Goal: Task Accomplishment & Management: Use online tool/utility

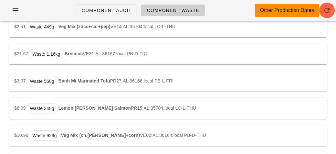
scroll to position [150, 0]
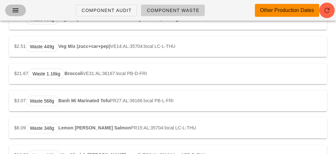
click at [12, 15] on button "button" at bounding box center [15, 11] width 21 height 12
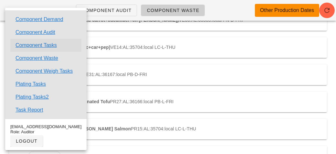
click at [18, 44] on link "Component Tasks" at bounding box center [36, 45] width 41 height 8
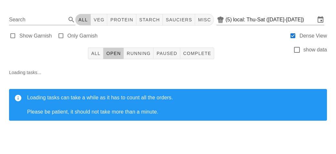
scroll to position [14, 0]
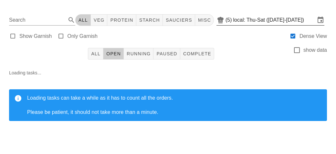
click at [236, 15] on input "local: Thu-Sat (Oct 9-Oct 11)" at bounding box center [274, 20] width 82 height 10
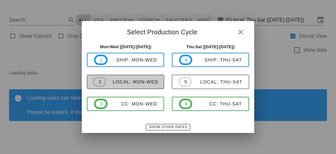
click at [115, 87] on button "2 local: Mon-Wed" at bounding box center [125, 82] width 77 height 14
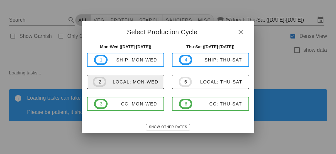
type input "local: Mon-Wed (Oct 13-Oct 15)"
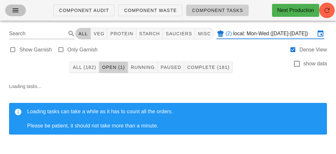
click at [14, 11] on icon "button" at bounding box center [16, 10] width 8 height 8
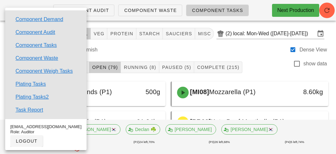
click at [121, 47] on div "Show Garnish Only Garnish Dense View" at bounding box center [168, 49] width 328 height 16
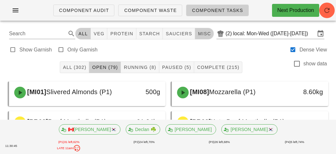
click at [201, 33] on span "misc" at bounding box center [204, 33] width 13 height 5
type input "team:misc"
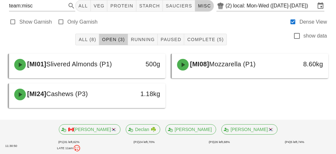
scroll to position [28, 0]
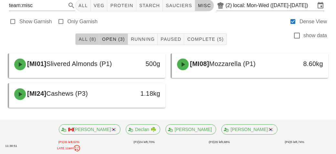
click at [84, 38] on span "All (8)" at bounding box center [87, 39] width 18 height 5
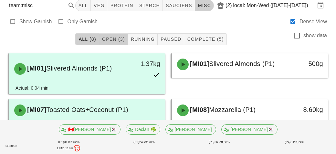
click at [107, 39] on span "Open (3)" at bounding box center [113, 39] width 23 height 5
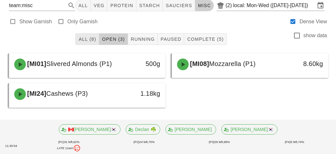
click at [88, 37] on span "All (8)" at bounding box center [87, 39] width 18 height 5
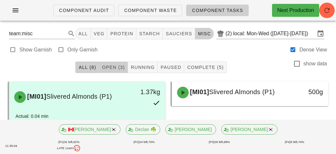
click at [110, 67] on span "Open (3)" at bounding box center [113, 67] width 23 height 5
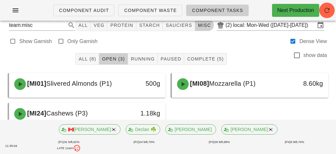
scroll to position [28, 0]
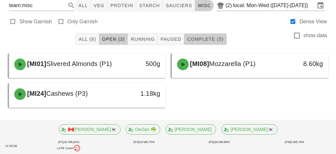
click at [197, 40] on span "Complete (5)" at bounding box center [205, 39] width 37 height 5
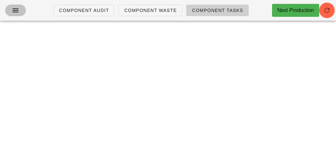
click at [14, 10] on icon "button" at bounding box center [16, 10] width 8 height 8
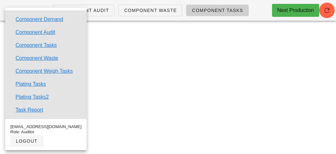
click at [99, 84] on div "Component Audit Component Waste Component Tasks Next Production team:misc All v…" at bounding box center [168, 77] width 336 height 154
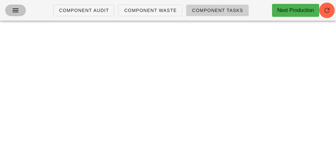
click at [12, 12] on icon "button" at bounding box center [16, 10] width 8 height 8
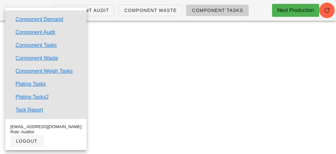
click at [134, 92] on div "Component Audit Component Waste Component Tasks Next Production team:misc All v…" at bounding box center [168, 77] width 336 height 154
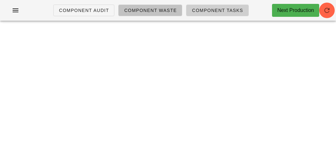
click at [137, 12] on span "Component Waste" at bounding box center [150, 10] width 53 height 5
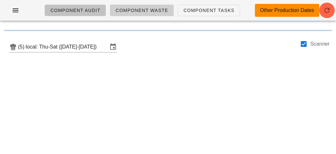
click at [76, 13] on link "Component Audit" at bounding box center [75, 11] width 61 height 12
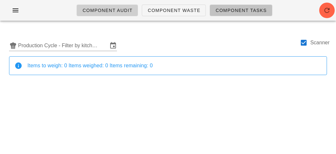
click at [222, 11] on span "Component Tasks" at bounding box center [240, 10] width 51 height 5
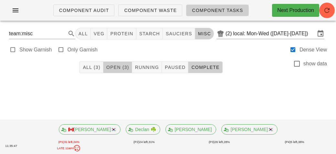
click at [110, 65] on span "Open (3)" at bounding box center [117, 67] width 23 height 5
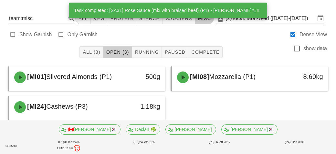
scroll to position [28, 0]
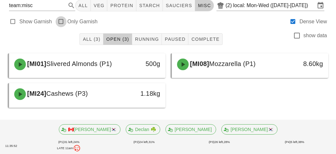
click at [64, 18] on div at bounding box center [61, 21] width 9 height 9
type input "garnish"
checkbox input "true"
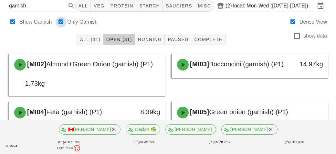
scroll to position [30, 0]
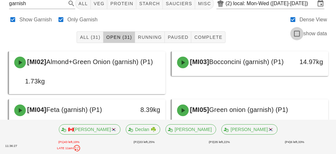
click at [297, 32] on div at bounding box center [297, 33] width 11 height 11
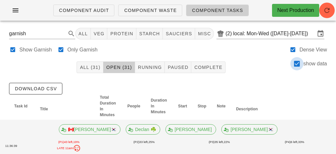
click at [299, 67] on div at bounding box center [297, 63] width 11 height 11
checkbox input "false"
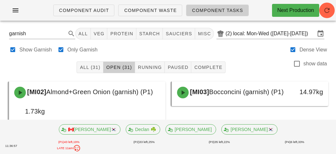
click at [327, 120] on footer "🇨🇦KEN🇰🇷 Declan ☘️ Richard wayne🇰🇷 11:36:57 (P1) 43 left, 19% LATE 11am (P2) 33 …" at bounding box center [168, 137] width 336 height 34
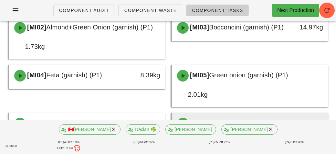
click at [327, 118] on div "[MI07] Mozza+Parm (garnish) (P1) 1.50kg" at bounding box center [250, 132] width 156 height 40
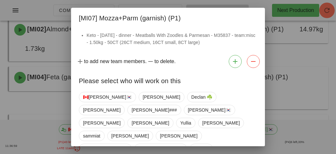
click at [330, 106] on div at bounding box center [168, 77] width 336 height 154
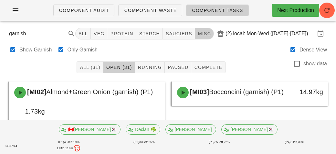
click at [201, 37] on button "misc" at bounding box center [204, 34] width 19 height 12
type input "team:misc"
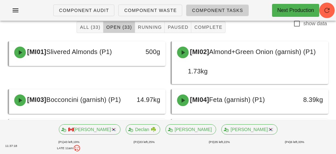
scroll to position [39, 0]
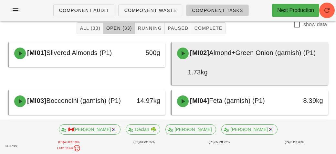
click at [296, 70] on div "[MI02] Almond+Green Onion (garnish) (P1) 1.73kg" at bounding box center [250, 62] width 154 height 37
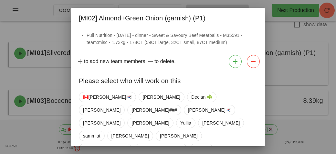
click at [318, 94] on div at bounding box center [168, 77] width 336 height 154
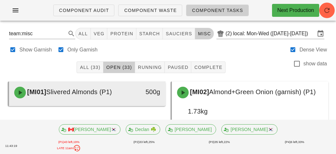
click at [56, 93] on span "Slivered Almonds (P1)" at bounding box center [79, 91] width 66 height 7
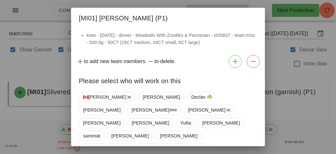
click at [308, 127] on div at bounding box center [168, 77] width 336 height 154
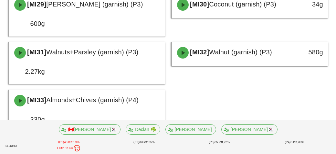
scroll to position [703, 0]
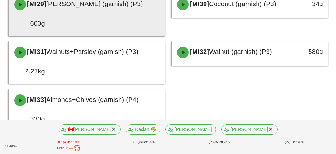
click at [122, 32] on div "[MI29] Julienne Sun-Dried Tomato (garnish) (P3) 600g" at bounding box center [87, 13] width 154 height 37
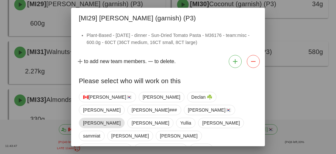
click at [114, 118] on span "Adrian" at bounding box center [101, 123] width 37 height 10
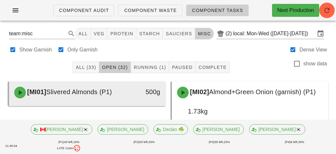
click at [51, 92] on span "Slivered Almonds (P1)" at bounding box center [79, 91] width 66 height 7
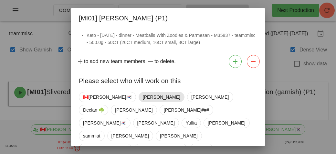
click at [143, 93] on span "Adrian" at bounding box center [161, 97] width 37 height 10
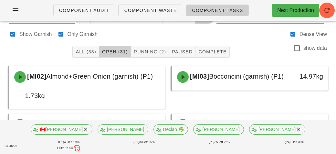
scroll to position [13, 0]
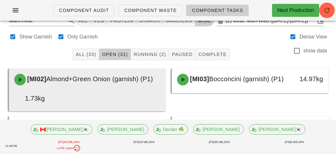
click at [100, 93] on div "[MI02] Almond+Green Onion (garnish) (P1) 1.73kg" at bounding box center [87, 88] width 154 height 37
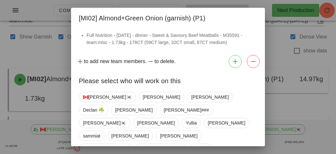
click at [19, 52] on div at bounding box center [168, 77] width 336 height 154
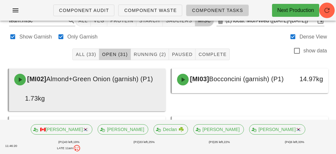
click at [32, 90] on div "1.73kg" at bounding box center [29, 98] width 38 height 18
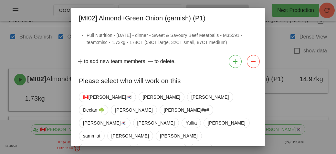
click at [16, 52] on div at bounding box center [168, 77] width 336 height 154
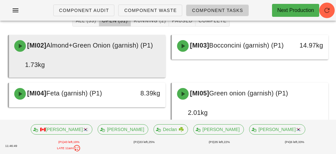
scroll to position [46, 0]
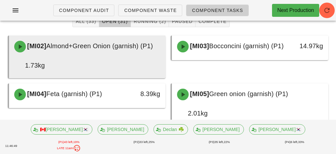
click at [42, 59] on div "1.73kg" at bounding box center [29, 65] width 38 height 18
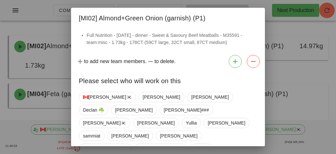
click at [18, 23] on div at bounding box center [168, 77] width 336 height 154
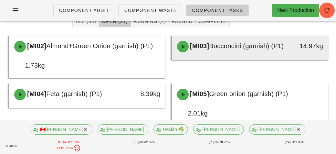
click at [293, 51] on div "14.97kg" at bounding box center [308, 46] width 31 height 10
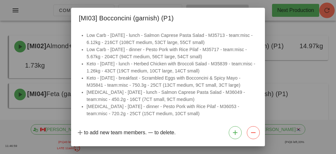
click at [24, 122] on div at bounding box center [168, 77] width 336 height 154
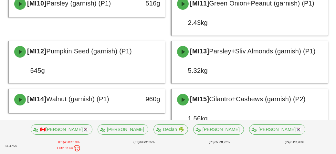
scroll to position [262, 0]
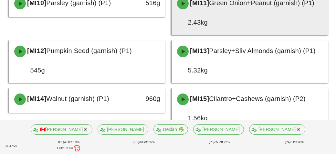
click at [215, 31] on div "[MI11] Green Onion+Peanut (garnish) (P1) 2.43kg" at bounding box center [250, 12] width 154 height 37
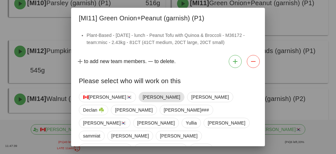
click at [143, 99] on span "Adrian" at bounding box center [161, 97] width 37 height 10
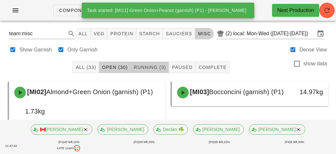
click at [140, 67] on span "Running (3)" at bounding box center [149, 67] width 33 height 5
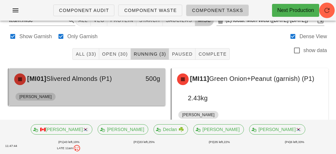
scroll to position [13, 0]
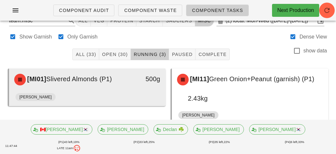
click at [91, 84] on div "[MI01] Slivered Almonds (P1)" at bounding box center [67, 79] width 115 height 19
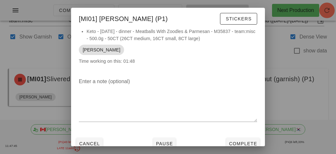
scroll to position [5, 0]
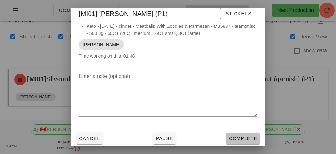
click at [233, 136] on span "Complete" at bounding box center [243, 138] width 28 height 5
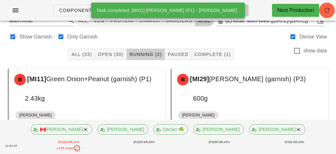
scroll to position [29, 0]
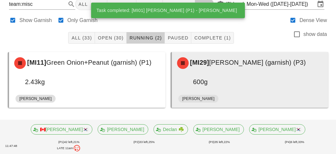
click at [243, 81] on div "[MI29] Julienne Sun-Dried Tomato (garnish) (P3) 600g" at bounding box center [250, 71] width 154 height 37
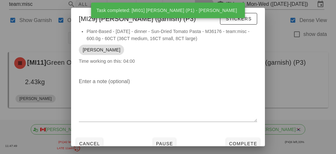
scroll to position [16, 0]
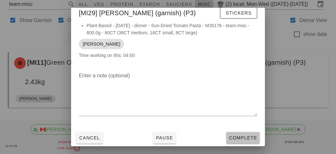
click at [245, 140] on span "Complete" at bounding box center [243, 137] width 28 height 5
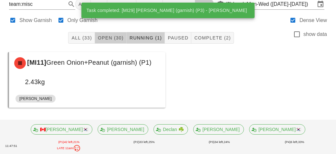
click at [111, 41] on button "Open (30)" at bounding box center [111, 38] width 32 height 12
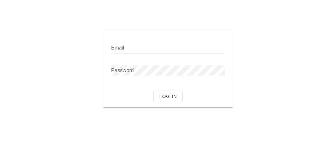
type input "auditor@fedfedfed.com"
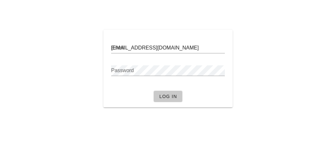
click at [156, 96] on button "Log in" at bounding box center [168, 97] width 29 height 12
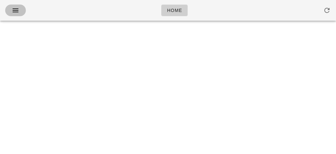
click at [13, 13] on icon "button" at bounding box center [16, 10] width 8 height 8
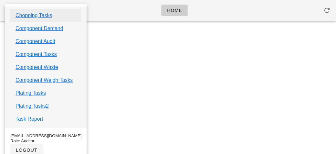
click at [18, 16] on link "Chopping Tasks" at bounding box center [34, 16] width 37 height 8
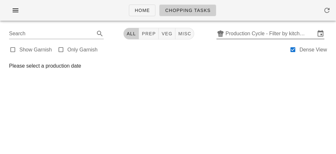
click at [237, 33] on input "Production Cycle - Filter by kitchen production schedules" at bounding box center [271, 33] width 90 height 10
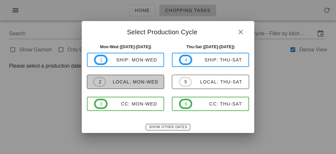
click at [130, 81] on div "local: Mon-Wed" at bounding box center [132, 81] width 52 height 5
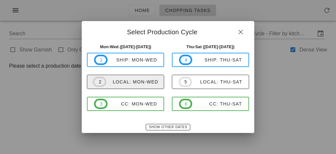
type input "local: Mon-Wed (Oct 13-Oct 15)"
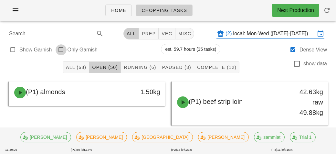
click at [64, 47] on div at bounding box center [61, 49] width 9 height 9
type input "garnish"
checkbox input "true"
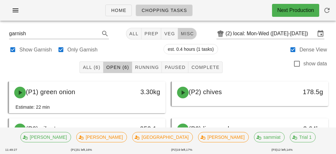
click at [188, 36] on span "misc" at bounding box center [187, 33] width 13 height 5
type input "team:misc"
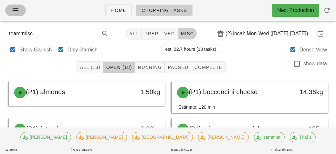
click at [16, 12] on icon "button" at bounding box center [16, 10] width 8 height 8
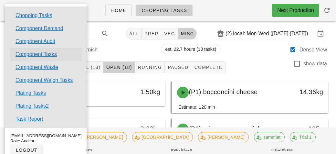
click at [20, 52] on link "Component Tasks" at bounding box center [36, 54] width 41 height 8
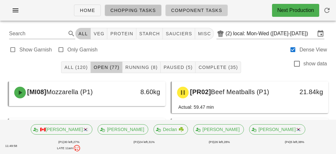
click at [122, 12] on span "Chopping Tasks" at bounding box center [133, 10] width 46 height 5
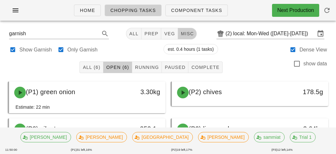
click at [185, 35] on span "misc" at bounding box center [187, 33] width 13 height 5
type input "team:misc"
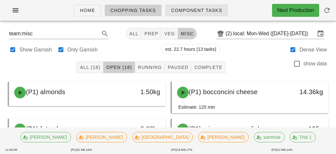
click at [180, 11] on span "Component Tasks" at bounding box center [196, 10] width 51 height 5
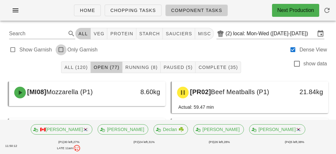
click at [64, 50] on div at bounding box center [61, 49] width 9 height 9
type input "garnish"
checkbox input "true"
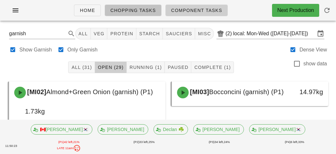
click at [124, 8] on span "Chopping Tasks" at bounding box center [133, 10] width 46 height 5
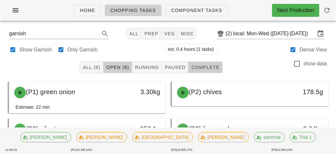
click at [199, 69] on span "Complete" at bounding box center [205, 67] width 28 height 5
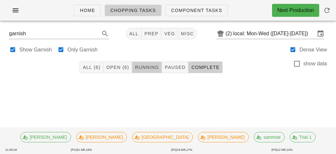
click at [142, 70] on span "Running" at bounding box center [147, 67] width 24 height 5
click at [114, 67] on span "Open (6)" at bounding box center [117, 67] width 23 height 5
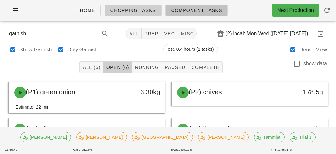
click at [182, 12] on span "Component Tasks" at bounding box center [196, 10] width 51 height 5
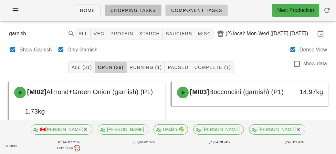
click at [129, 5] on link "Chopping Tasks" at bounding box center [133, 11] width 57 height 12
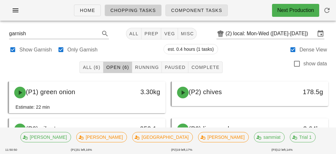
click at [171, 12] on span "Component Tasks" at bounding box center [196, 10] width 51 height 5
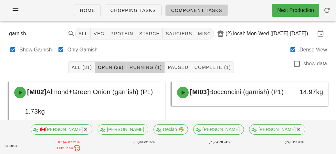
click at [143, 68] on span "Running (1)" at bounding box center [145, 67] width 33 height 5
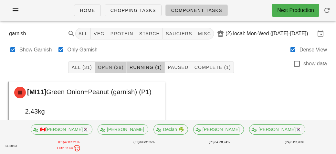
click at [114, 64] on button "Open (29)" at bounding box center [111, 67] width 32 height 12
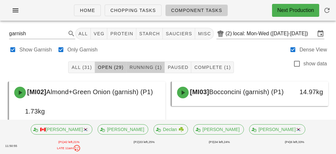
click at [140, 71] on button "Running (1)" at bounding box center [146, 67] width 38 height 12
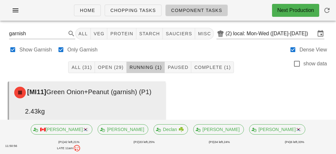
click at [101, 100] on div "[MI11] Green Onion+Peanut (garnish) (P1)" at bounding box center [87, 92] width 154 height 19
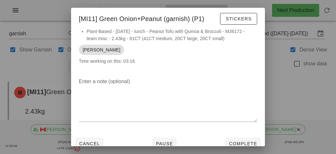
scroll to position [5, 0]
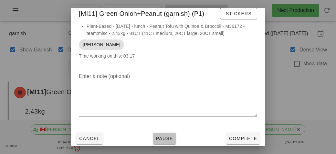
click at [160, 137] on span "Pause" at bounding box center [164, 138] width 17 height 5
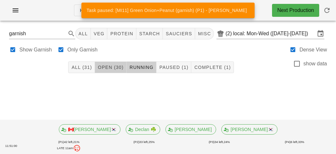
click at [110, 69] on span "Open (30)" at bounding box center [111, 67] width 26 height 5
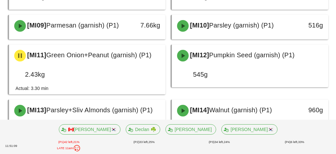
scroll to position [217, 0]
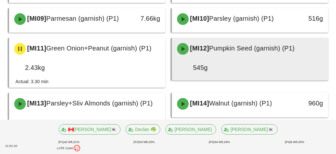
click at [309, 77] on div "[MI12] Pumpkin Seed (garnish) (P1) 545g" at bounding box center [250, 57] width 154 height 37
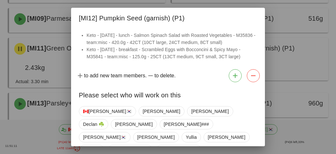
scroll to position [47, 0]
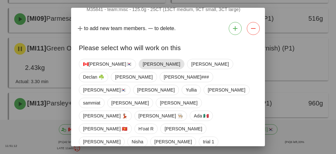
click at [143, 64] on span "Adrian" at bounding box center [161, 64] width 37 height 10
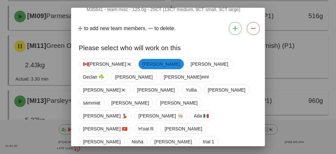
scroll to position [222, 0]
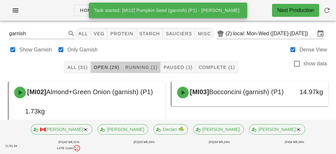
click at [131, 67] on span "Running (1)" at bounding box center [141, 67] width 33 height 5
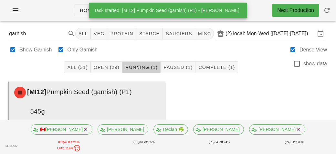
click at [78, 96] on div "[MI12] Pumpkin Seed (garnish) (P1)" at bounding box center [87, 92] width 154 height 19
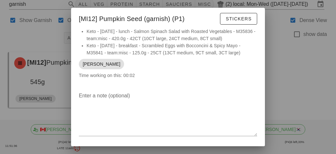
scroll to position [19, 0]
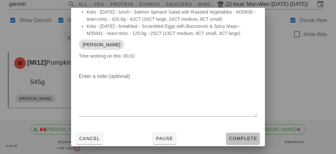
click at [237, 143] on button "Complete" at bounding box center [243, 139] width 34 height 12
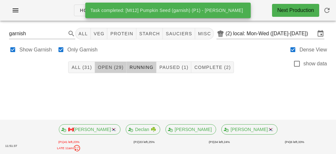
click at [108, 70] on button "Open (29)" at bounding box center [111, 67] width 32 height 12
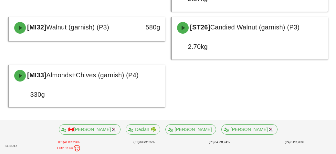
scroll to position [675, 0]
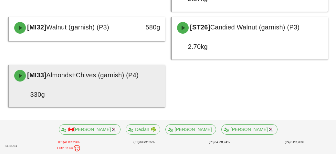
click at [80, 89] on div "[MI33] Almonds+Chives (garnish) (P4) 330g" at bounding box center [87, 84] width 154 height 37
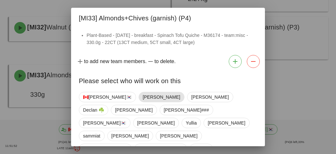
click at [143, 96] on span "Adrian" at bounding box center [161, 97] width 37 height 10
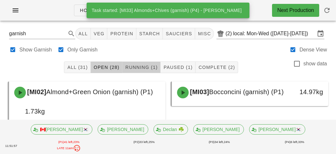
click at [130, 65] on span "Running (1)" at bounding box center [141, 67] width 33 height 5
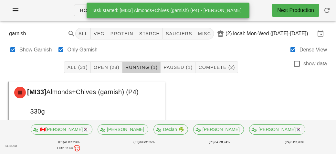
scroll to position [29, 0]
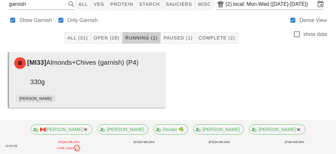
click at [64, 78] on div "[MI33] Almonds+Chives (garnish) (P4) 330g" at bounding box center [87, 71] width 154 height 37
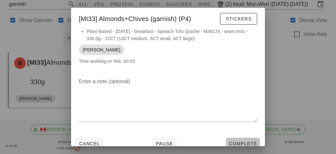
click at [231, 141] on span "Complete" at bounding box center [243, 143] width 28 height 5
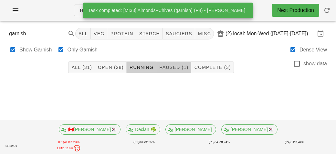
click at [165, 69] on span "Paused (1)" at bounding box center [173, 67] width 29 height 5
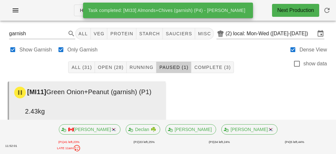
click at [100, 101] on div "[MI11] Green Onion+Peanut (garnish) (P1)" at bounding box center [87, 92] width 154 height 19
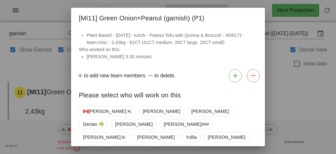
scroll to position [47, 0]
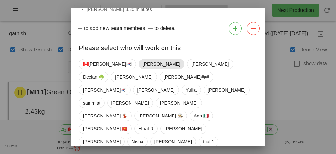
click at [143, 65] on span "Adrian" at bounding box center [161, 64] width 37 height 10
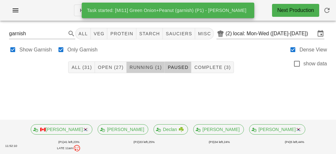
click at [149, 67] on span "Running (1)" at bounding box center [145, 67] width 33 height 5
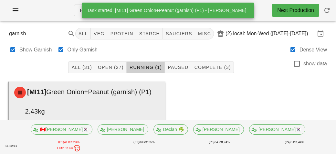
click at [86, 102] on div "[MI11] Green Onion+Peanut (garnish) (P1) 2.43kg" at bounding box center [87, 101] width 154 height 37
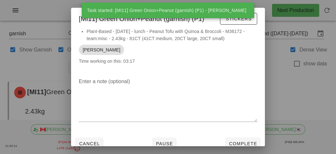
scroll to position [5, 0]
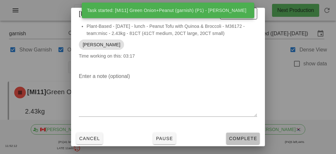
click at [238, 136] on span "Complete" at bounding box center [243, 138] width 28 height 5
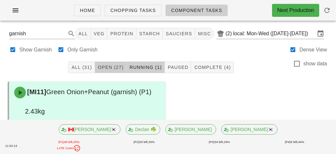
click at [110, 67] on span "Open (27)" at bounding box center [111, 67] width 26 height 5
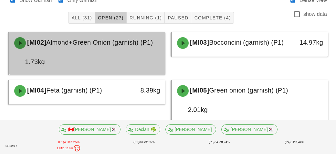
scroll to position [48, 0]
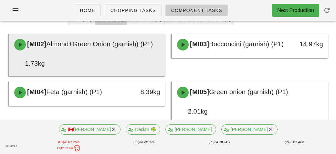
click at [25, 54] on div "1.73kg" at bounding box center [29, 63] width 38 height 18
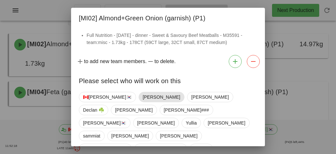
click at [143, 99] on span "Adrian" at bounding box center [161, 97] width 37 height 10
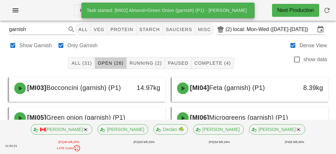
scroll to position [1, 0]
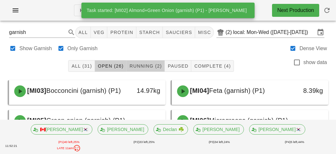
click at [136, 67] on span "Running (2)" at bounding box center [145, 65] width 33 height 5
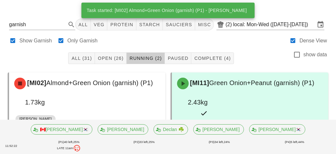
scroll to position [34, 0]
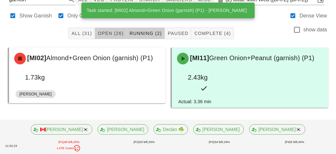
click at [104, 33] on span "Open (26)" at bounding box center [111, 33] width 26 height 5
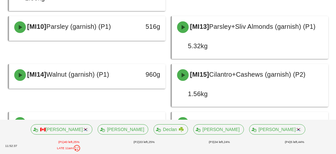
scroll to position [192, 0]
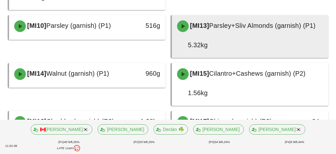
click at [185, 50] on div "5.32kg" at bounding box center [192, 45] width 31 height 10
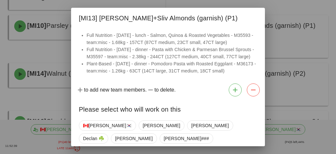
scroll to position [69, 0]
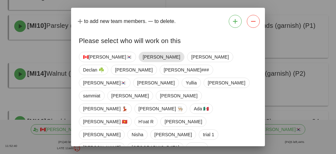
click at [143, 62] on span "Adrian" at bounding box center [161, 57] width 37 height 10
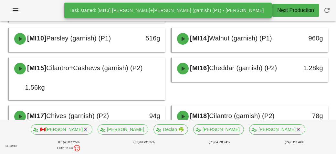
scroll to position [177, 0]
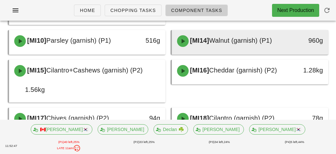
click at [219, 51] on div "[MI14] Walnut (garnish) (P1)" at bounding box center [230, 40] width 115 height 19
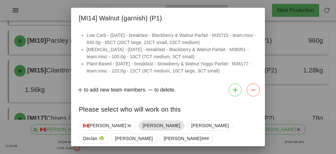
click at [143, 128] on span "Adrian" at bounding box center [161, 126] width 37 height 10
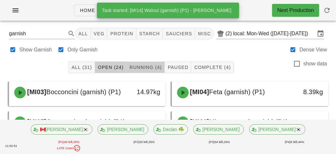
click at [138, 65] on span "Running (4)" at bounding box center [145, 67] width 33 height 5
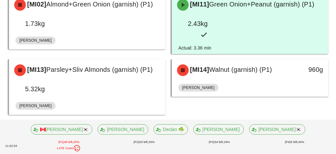
scroll to position [95, 0]
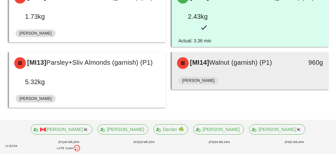
click at [217, 70] on div "[MI14] Walnut (garnish) (P1)" at bounding box center [230, 62] width 115 height 19
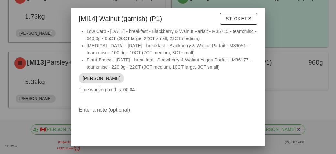
scroll to position [34, 0]
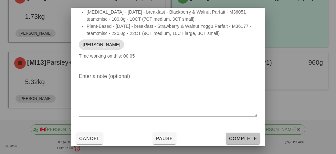
click at [237, 138] on span "Complete" at bounding box center [243, 138] width 28 height 5
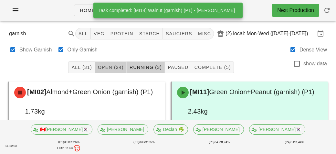
click at [109, 70] on button "Open (24)" at bounding box center [111, 67] width 32 height 12
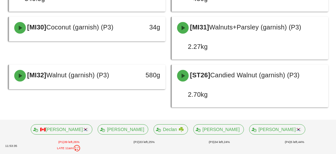
scroll to position [524, 0]
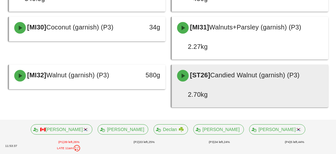
click at [205, 91] on div "2.70kg" at bounding box center [192, 94] width 31 height 10
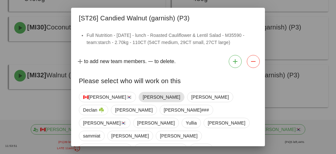
click at [143, 96] on span "Adrian" at bounding box center [161, 97] width 37 height 10
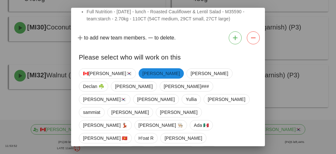
scroll to position [33, 0]
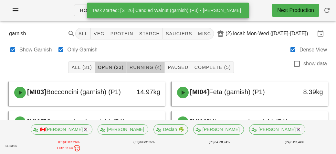
click at [146, 68] on span "Running (4)" at bounding box center [145, 67] width 33 height 5
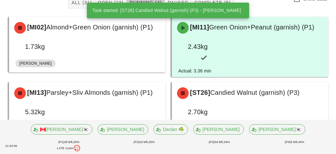
scroll to position [95, 0]
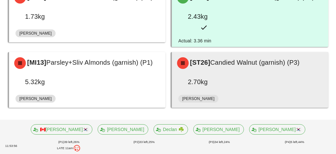
click at [266, 85] on div "[ST26] Candied Walnut (garnish) (P3) 2.70kg" at bounding box center [250, 71] width 154 height 37
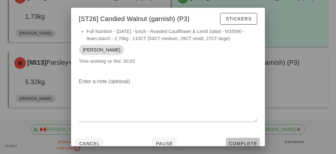
click at [247, 141] on span "Complete" at bounding box center [243, 143] width 28 height 5
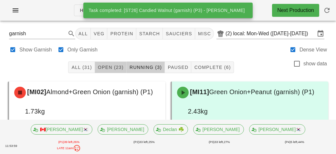
click at [116, 67] on span "Open (23)" at bounding box center [111, 67] width 26 height 5
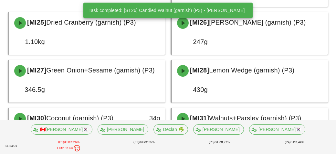
scroll to position [506, 0]
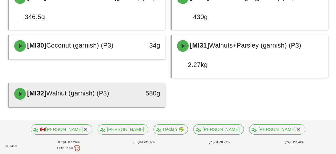
click at [109, 95] on span "Walnut (garnish) (P3)" at bounding box center [77, 93] width 63 height 7
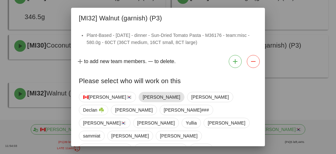
click at [143, 96] on span "Adrian" at bounding box center [161, 97] width 37 height 10
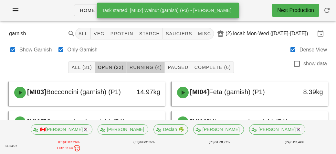
click at [141, 68] on span "Running (4)" at bounding box center [145, 67] width 33 height 5
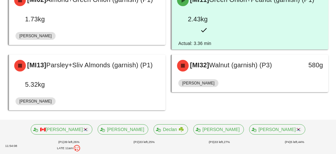
scroll to position [95, 0]
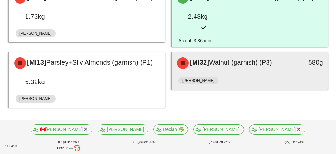
click at [250, 73] on div "[MI32] Walnut (garnish) (P3) 580g" at bounding box center [250, 63] width 156 height 22
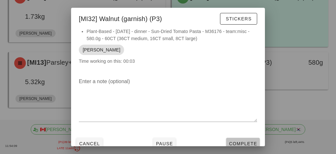
click at [245, 144] on span "Complete" at bounding box center [243, 143] width 28 height 5
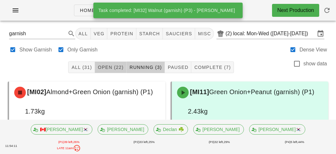
click at [120, 68] on span "Open (22)" at bounding box center [111, 67] width 26 height 5
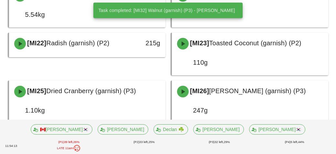
scroll to position [476, 0]
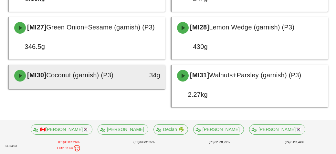
click at [32, 77] on span "[MI30]" at bounding box center [36, 74] width 20 height 7
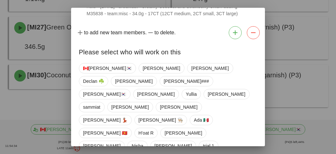
scroll to position [33, 0]
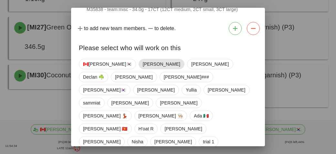
click at [139, 62] on span "Adrian" at bounding box center [162, 64] width 46 height 10
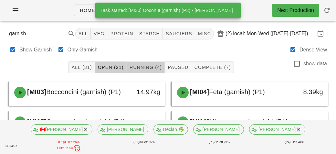
click at [134, 65] on span "Running (4)" at bounding box center [145, 67] width 33 height 5
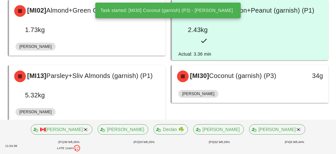
scroll to position [95, 0]
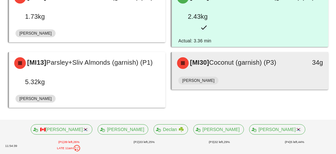
click at [214, 71] on div "[MI30] Coconut (garnish) (P3)" at bounding box center [230, 62] width 115 height 19
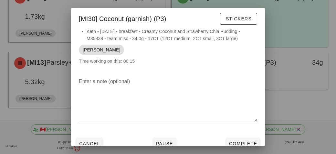
scroll to position [5, 0]
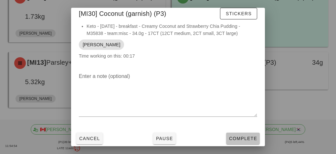
click at [253, 140] on span "Complete" at bounding box center [243, 138] width 28 height 5
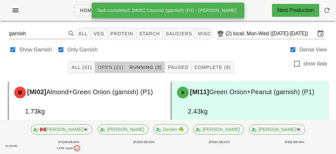
click at [115, 62] on button "Open (21)" at bounding box center [111, 67] width 32 height 12
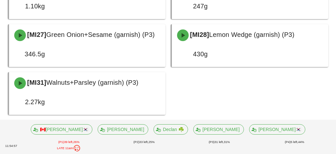
scroll to position [476, 0]
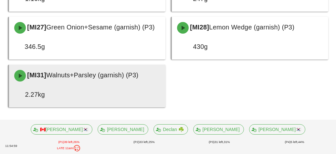
click at [115, 90] on div "[MI31] Walnuts+Parsley (garnish) (P3) 2.27kg" at bounding box center [87, 84] width 154 height 37
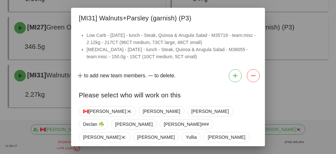
scroll to position [47, 0]
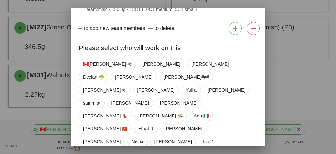
click at [41, 110] on div at bounding box center [168, 77] width 336 height 154
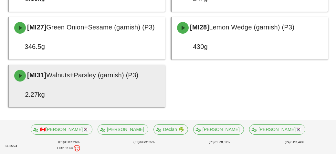
click at [110, 93] on div "[MI31] Walnuts+Parsley (garnish) (P3) 2.27kg" at bounding box center [87, 84] width 154 height 37
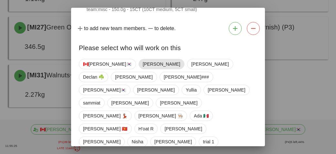
click at [143, 66] on span "Adrian" at bounding box center [161, 64] width 37 height 10
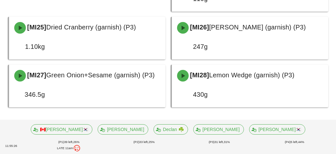
scroll to position [429, 0]
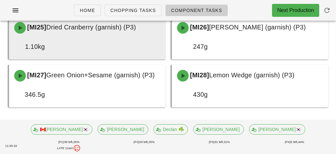
click at [127, 38] on div "[MI25] Dried Cranberry (garnish) (P3) 1.10kg" at bounding box center [87, 36] width 154 height 37
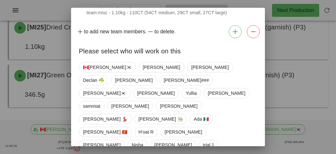
scroll to position [33, 0]
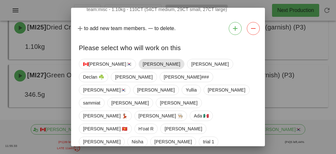
click at [143, 64] on span "Adrian" at bounding box center [161, 64] width 37 height 10
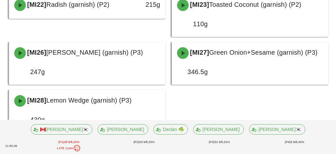
scroll to position [387, 0]
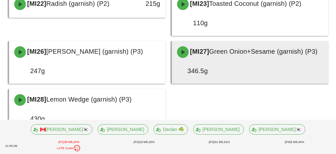
click at [235, 80] on div "[MI27] Green Onion+Sesame (garnish) (P3) 346.5g" at bounding box center [250, 60] width 154 height 37
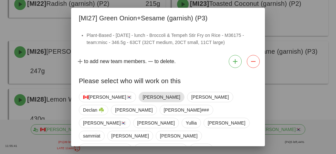
click at [143, 98] on span "Adrian" at bounding box center [161, 97] width 37 height 10
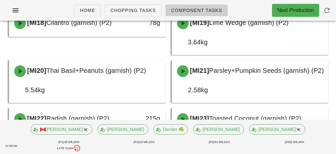
scroll to position [266, 0]
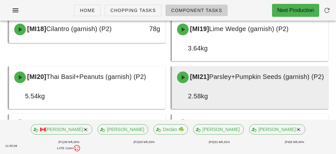
click at [219, 80] on span "Parsley+Pumpkin Seeds (garnish) (P2)" at bounding box center [266, 76] width 115 height 7
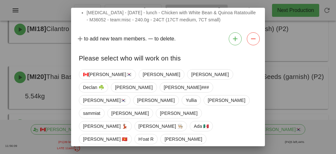
scroll to position [47, 0]
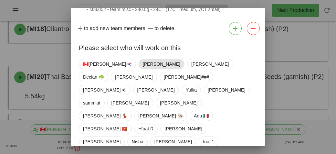
click at [143, 66] on span "Adrian" at bounding box center [161, 64] width 37 height 10
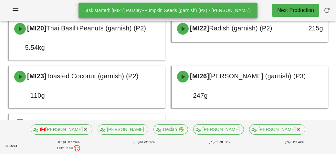
scroll to position [314, 0]
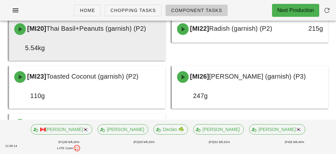
click at [136, 57] on div "[MI20] Thai Basil+Peanuts (garnish) (P2) 5.54kg" at bounding box center [87, 37] width 154 height 37
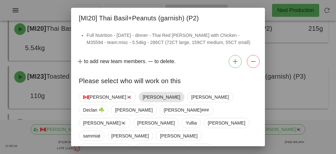
click at [143, 97] on span "Adrian" at bounding box center [161, 97] width 37 height 10
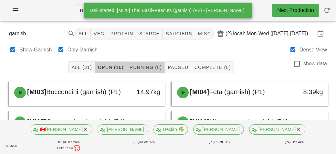
click at [144, 66] on span "Running (8)" at bounding box center [145, 67] width 33 height 5
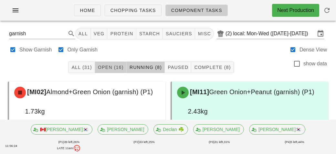
click at [111, 69] on span "Open (16)" at bounding box center [111, 67] width 26 height 5
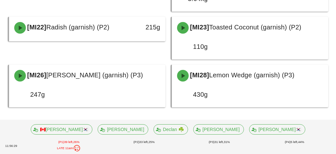
scroll to position [333, 0]
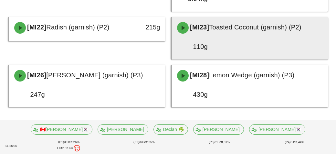
click at [295, 48] on div "[MI23] Toasted Coconut (garnish) (P2) 110g" at bounding box center [250, 36] width 154 height 37
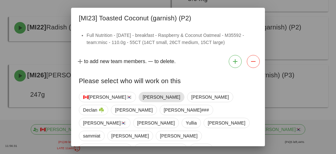
click at [143, 94] on span "Adrian" at bounding box center [161, 97] width 37 height 10
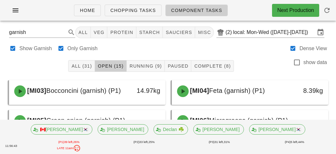
scroll to position [2, 0]
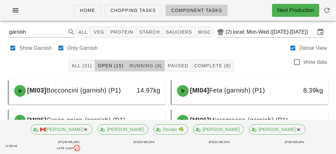
click at [146, 60] on button "Running (9)" at bounding box center [146, 66] width 38 height 12
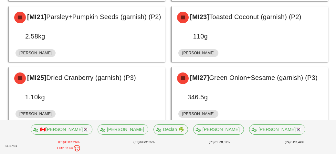
scroll to position [208, 0]
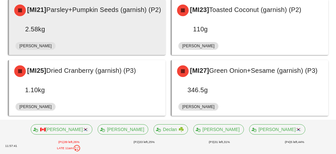
click at [85, 25] on div "[MI21] Parsley+Pumpkin Seeds (garnish) (P2) 2.58kg" at bounding box center [87, 19] width 155 height 37
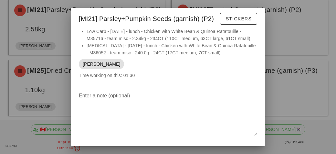
scroll to position [19, 0]
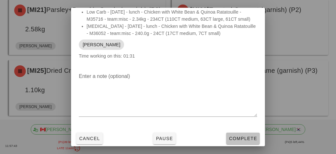
click at [232, 141] on button "Complete" at bounding box center [243, 139] width 34 height 12
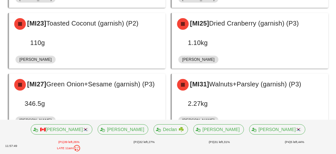
scroll to position [195, 0]
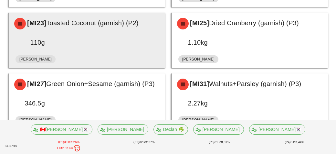
click at [80, 50] on div "[MI23] Toasted Coconut (garnish) (P2) 110g" at bounding box center [87, 32] width 154 height 37
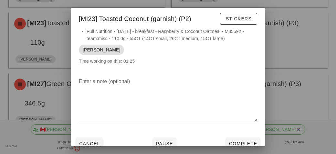
scroll to position [5, 0]
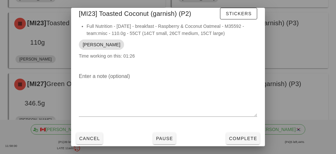
click at [35, 97] on div at bounding box center [168, 77] width 336 height 154
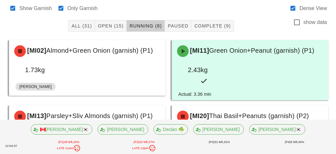
scroll to position [43, 0]
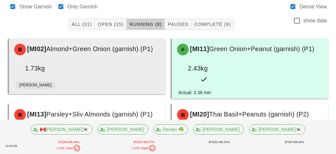
click at [101, 69] on div "[MI02] Almond+Green Onion (garnish) (P1) 1.73kg" at bounding box center [87, 58] width 154 height 37
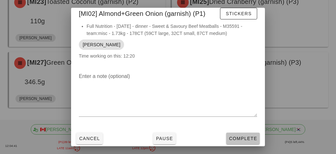
click at [231, 140] on span "Complete" at bounding box center [243, 138] width 28 height 5
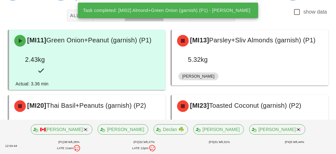
scroll to position [52, 0]
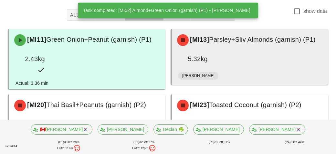
click at [225, 68] on div "[MI13] Parsley+Sliv Almonds (garnish) (P1) 5.32kg" at bounding box center [250, 49] width 156 height 40
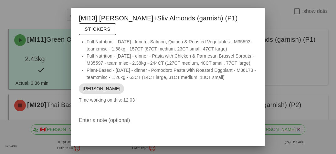
scroll to position [41, 0]
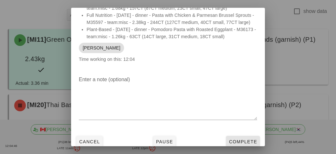
click at [235, 140] on span "Complete" at bounding box center [243, 141] width 28 height 5
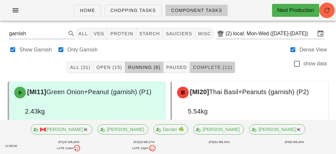
click at [203, 71] on button "Complete (11)" at bounding box center [212, 67] width 45 height 12
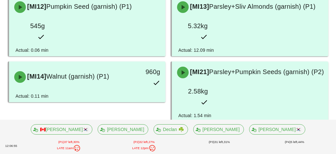
scroll to position [171, 0]
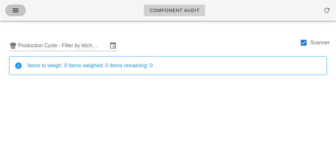
click at [9, 11] on button "button" at bounding box center [15, 11] width 21 height 12
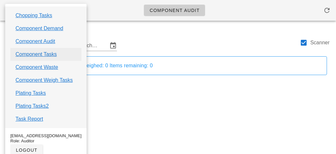
click at [19, 56] on link "Component Tasks" at bounding box center [36, 54] width 41 height 8
